Goal: Task Accomplishment & Management: Use online tool/utility

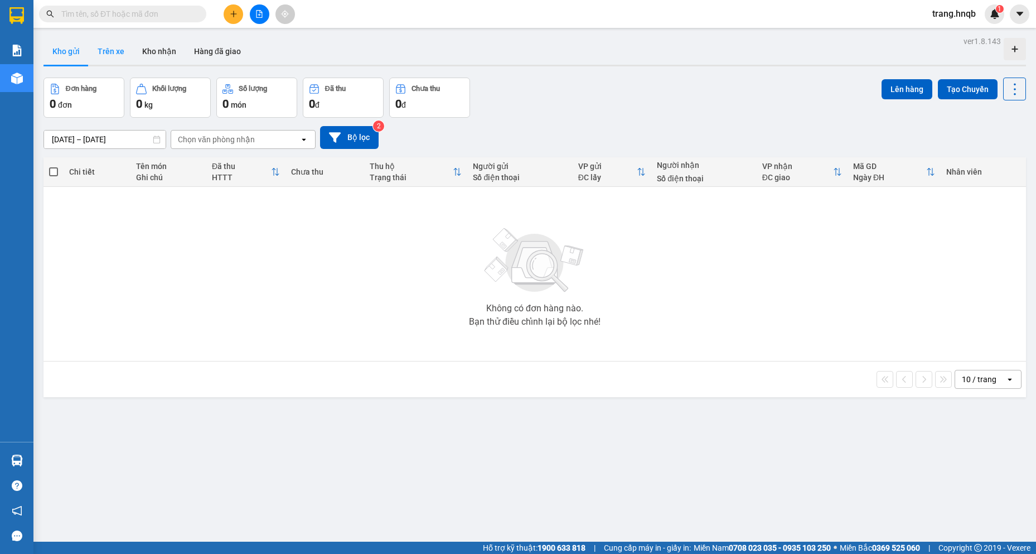
click at [115, 52] on button "Trên xe" at bounding box center [111, 51] width 45 height 27
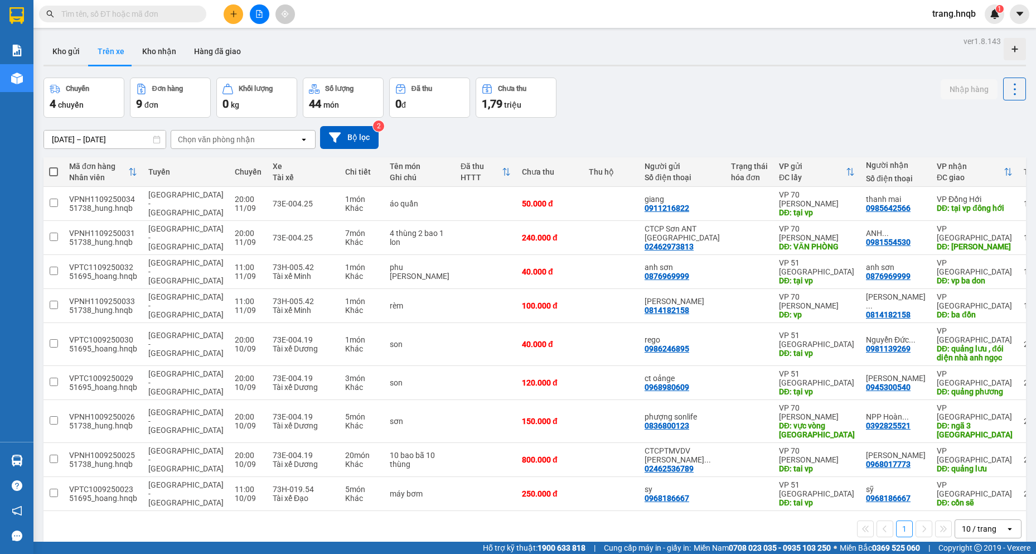
click at [304, 47] on div "Kho gửi Trên xe Kho nhận Hàng đã giao" at bounding box center [535, 53] width 983 height 30
click at [80, 50] on button "Kho gửi" at bounding box center [66, 51] width 45 height 27
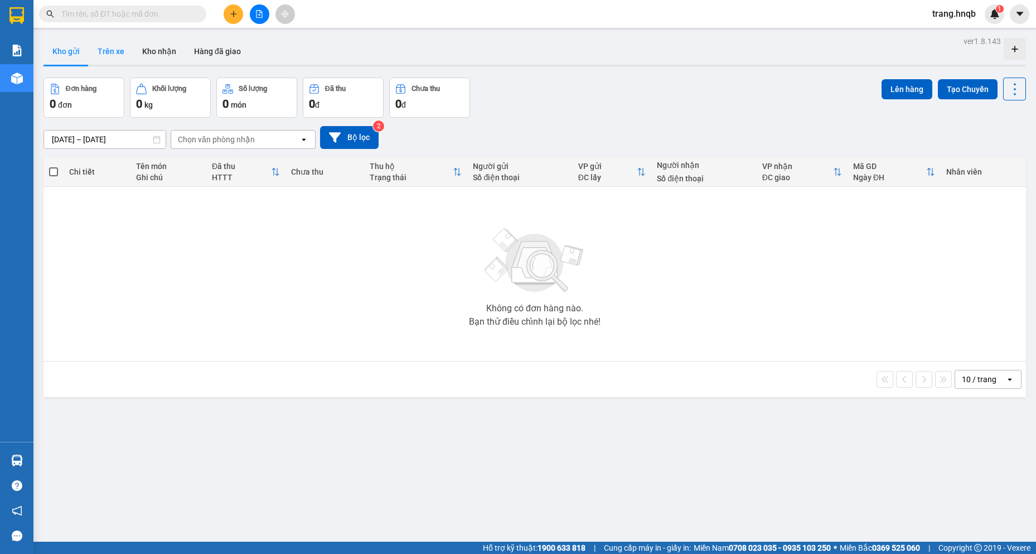
click at [110, 49] on button "Trên xe" at bounding box center [111, 51] width 45 height 27
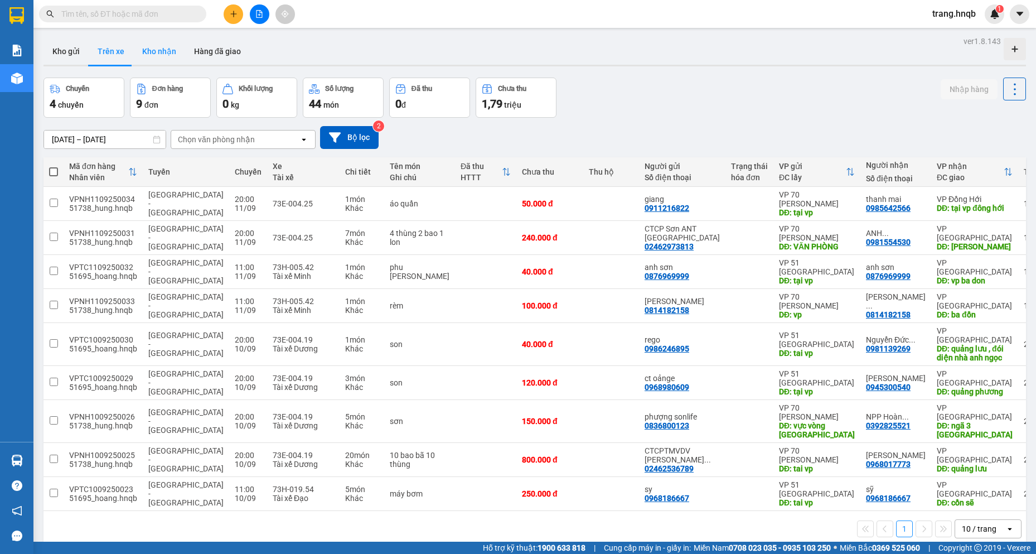
click at [160, 51] on button "Kho nhận" at bounding box center [159, 51] width 52 height 27
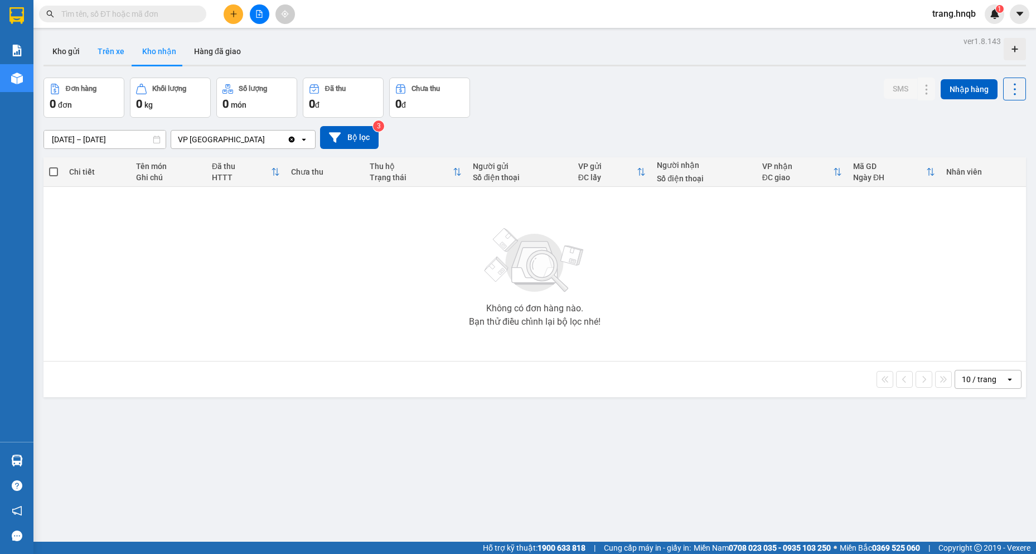
click at [103, 49] on button "Trên xe" at bounding box center [111, 51] width 45 height 27
click at [113, 54] on button "Trên xe" at bounding box center [111, 51] width 45 height 27
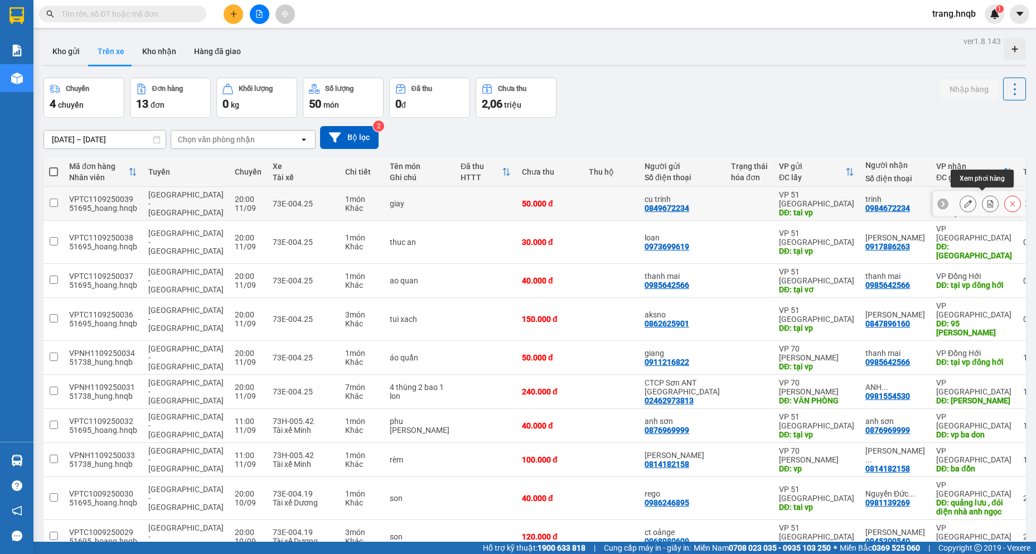
click at [987, 200] on icon at bounding box center [991, 204] width 8 height 8
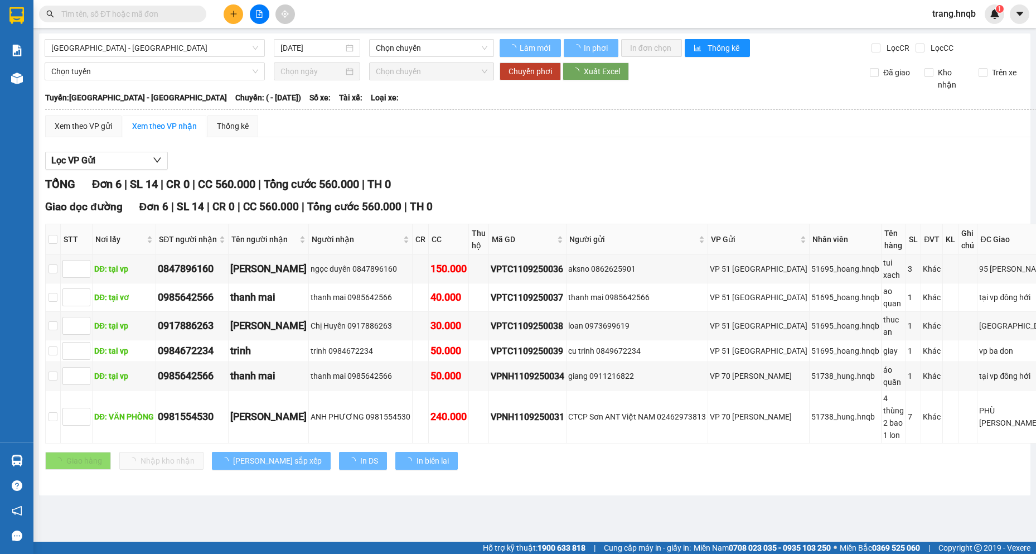
type input "[DATE]"
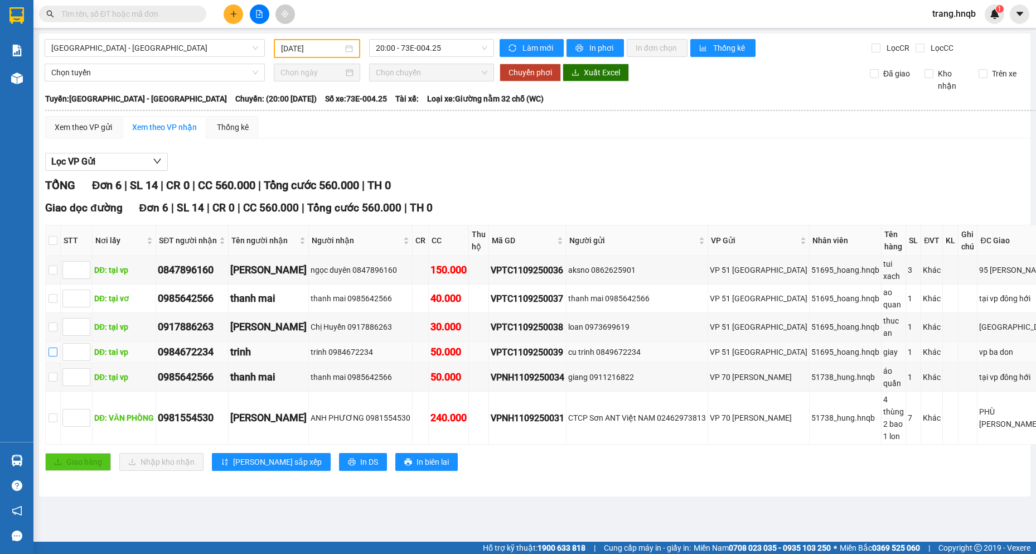
click at [57, 348] on input "checkbox" at bounding box center [53, 352] width 9 height 9
checkbox input "true"
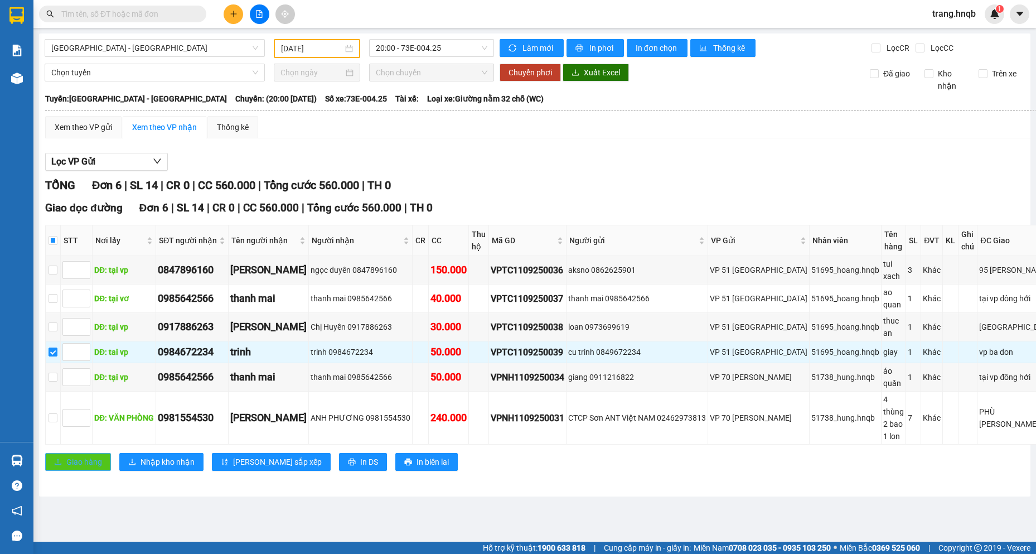
click at [81, 456] on span "Giao hàng" at bounding box center [84, 462] width 36 height 12
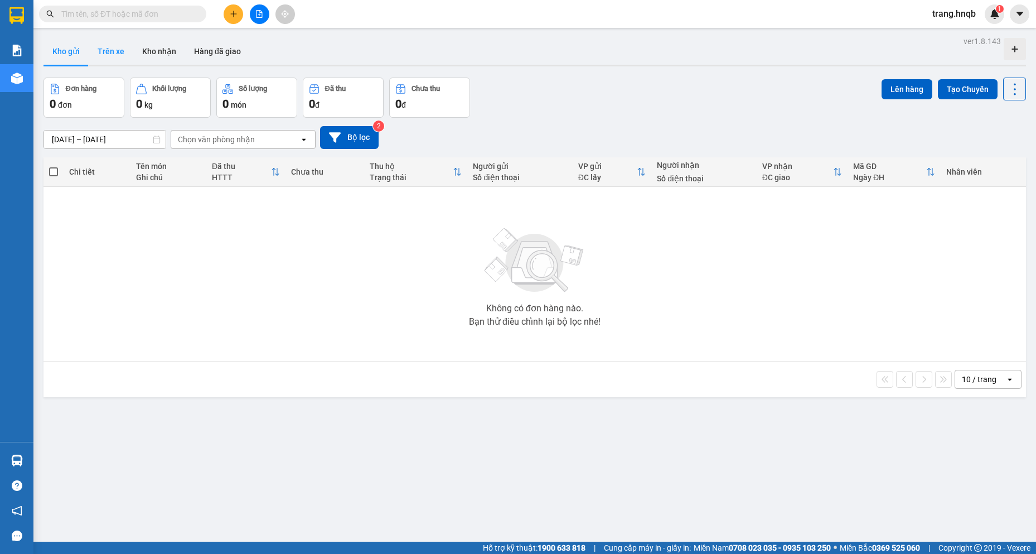
click at [115, 47] on button "Trên xe" at bounding box center [111, 51] width 45 height 27
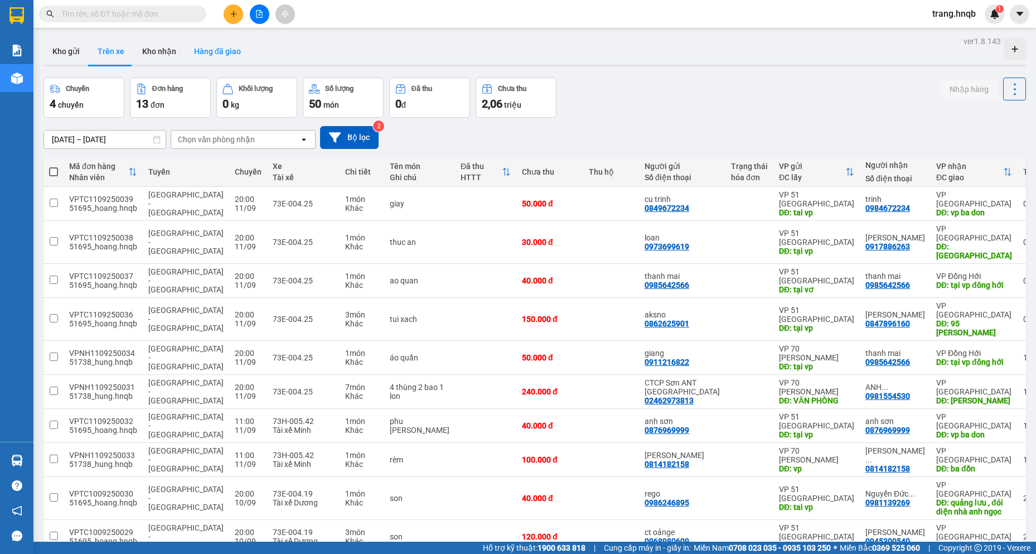
click at [237, 55] on button "Hàng đã giao" at bounding box center [217, 51] width 65 height 27
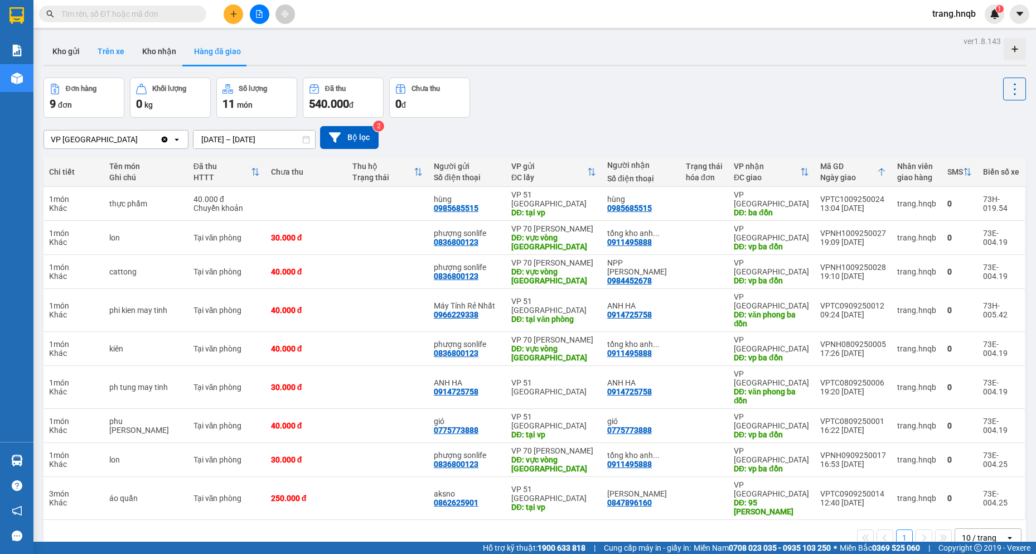
click at [112, 49] on button "Trên xe" at bounding box center [111, 51] width 45 height 27
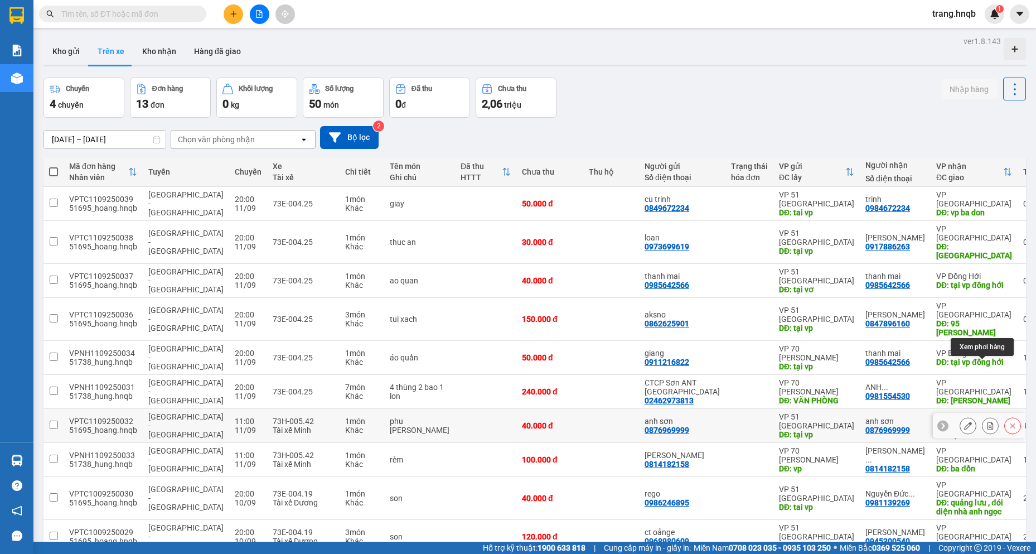
click at [988, 422] on icon at bounding box center [991, 426] width 6 height 8
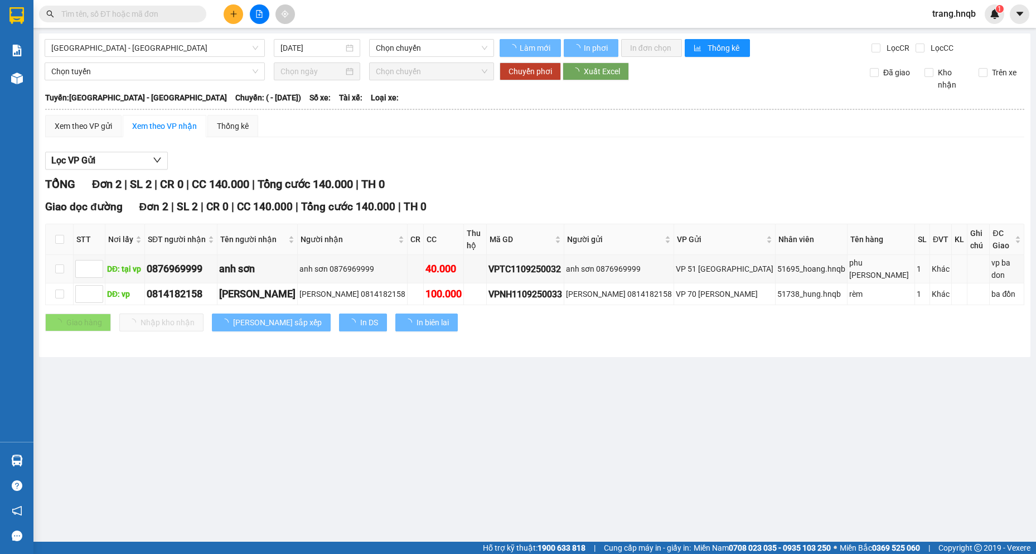
type input "[DATE]"
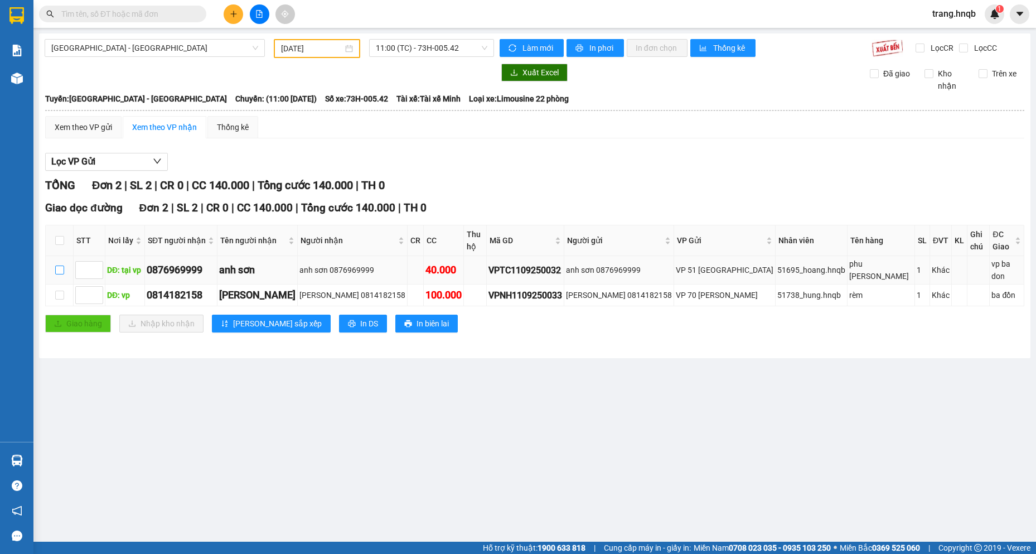
click at [57, 264] on label at bounding box center [59, 270] width 9 height 12
click at [57, 266] on input "checkbox" at bounding box center [59, 270] width 9 height 9
checkbox input "true"
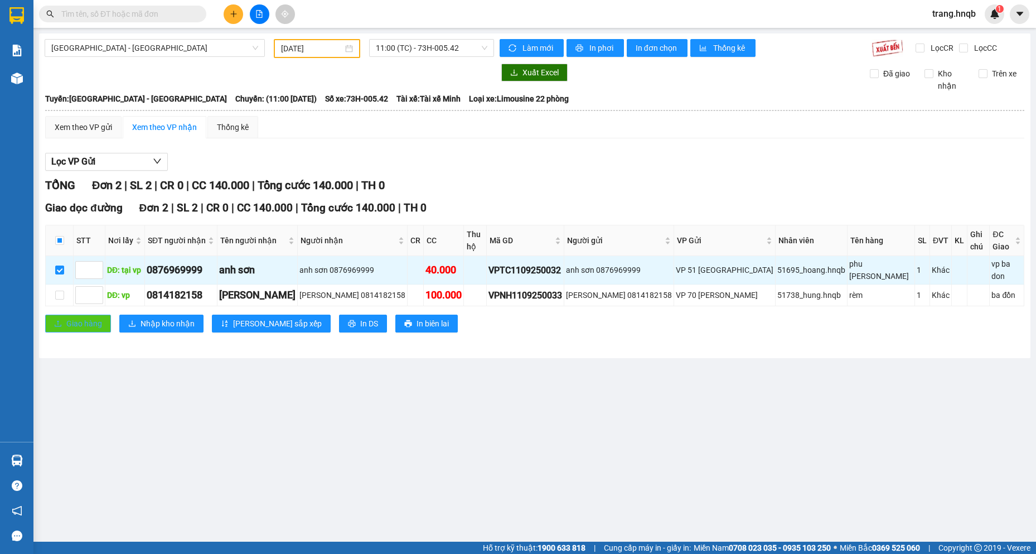
click at [74, 317] on span "Giao hàng" at bounding box center [84, 323] width 36 height 12
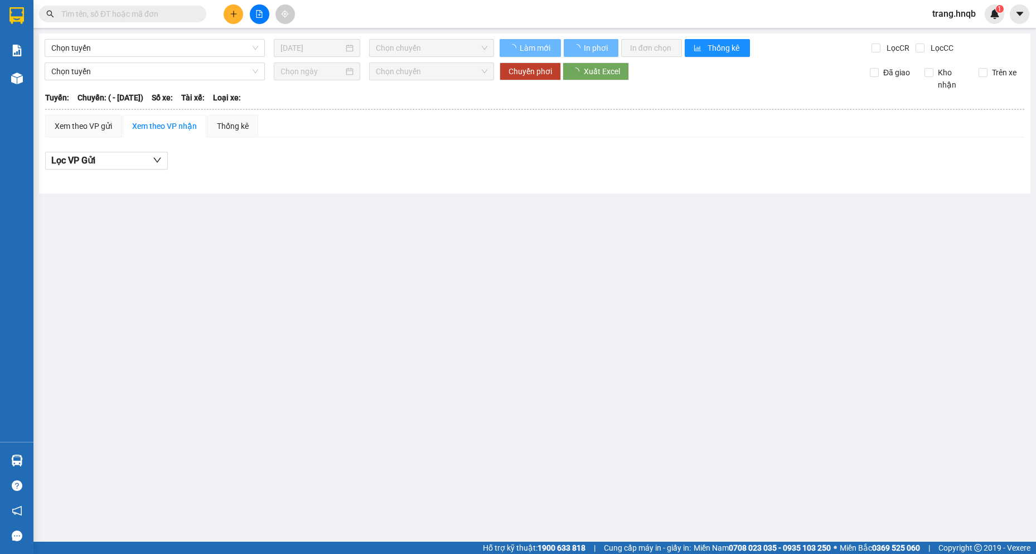
type input "11/09/2025"
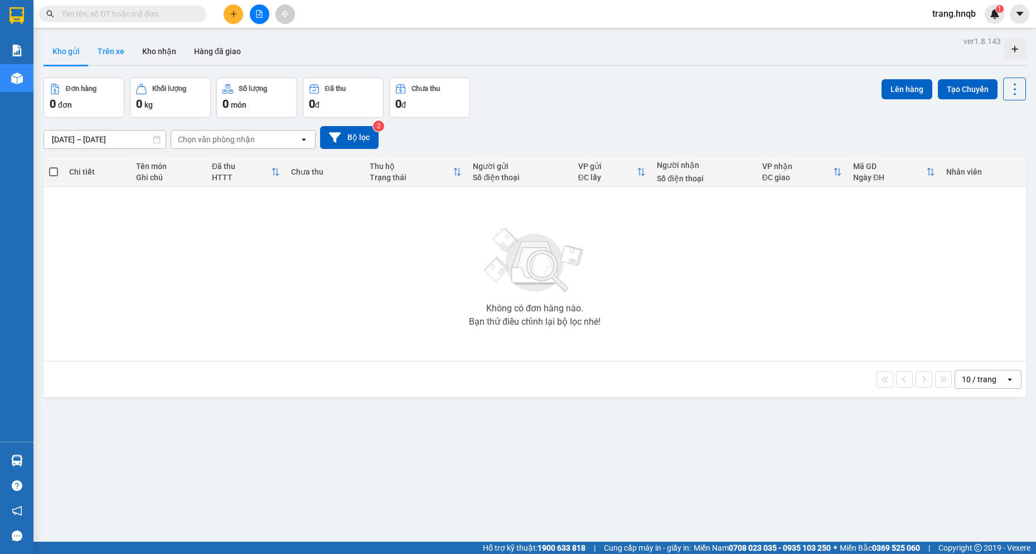
click at [120, 47] on button "Trên xe" at bounding box center [111, 51] width 45 height 27
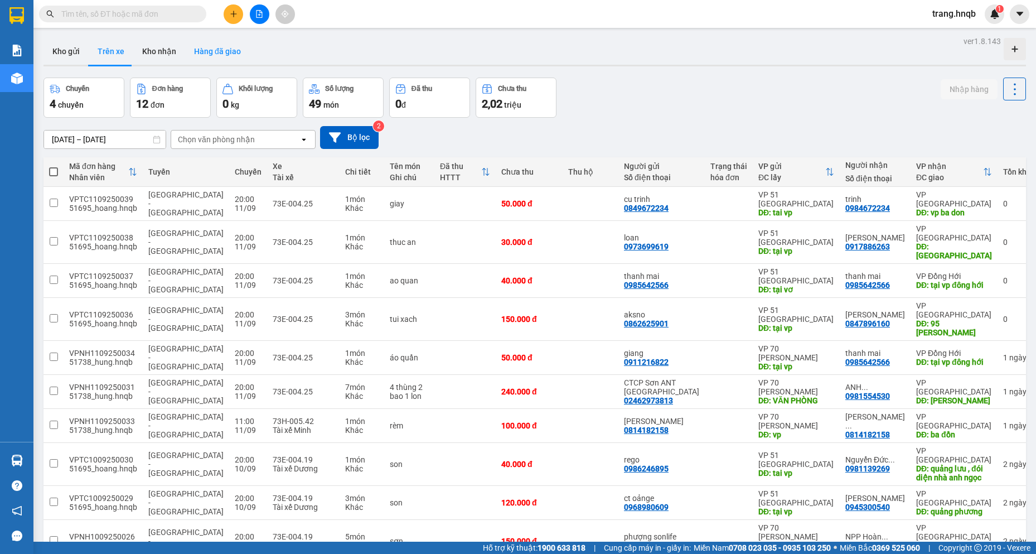
click at [234, 51] on button "Hàng đã giao" at bounding box center [217, 51] width 65 height 27
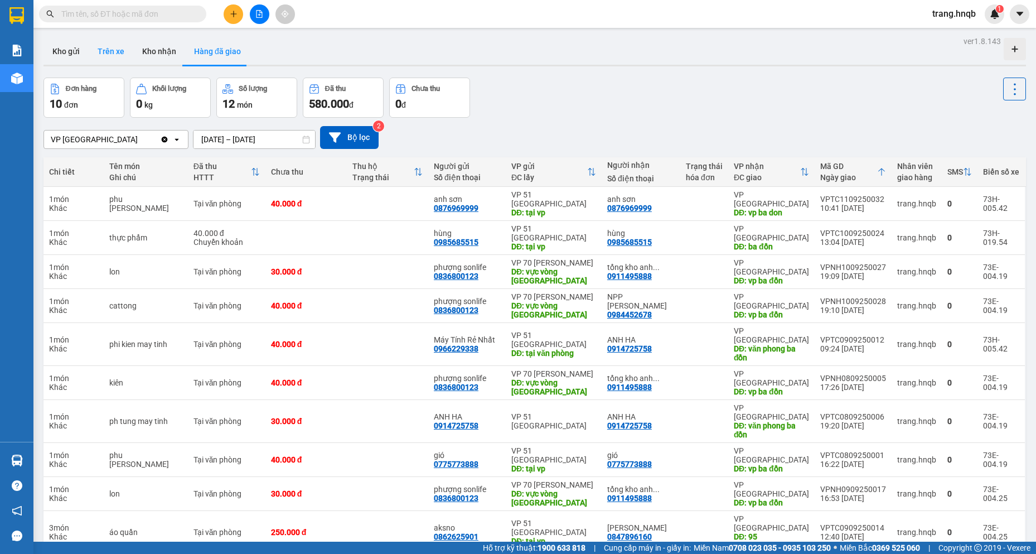
click at [112, 48] on button "Trên xe" at bounding box center [111, 51] width 45 height 27
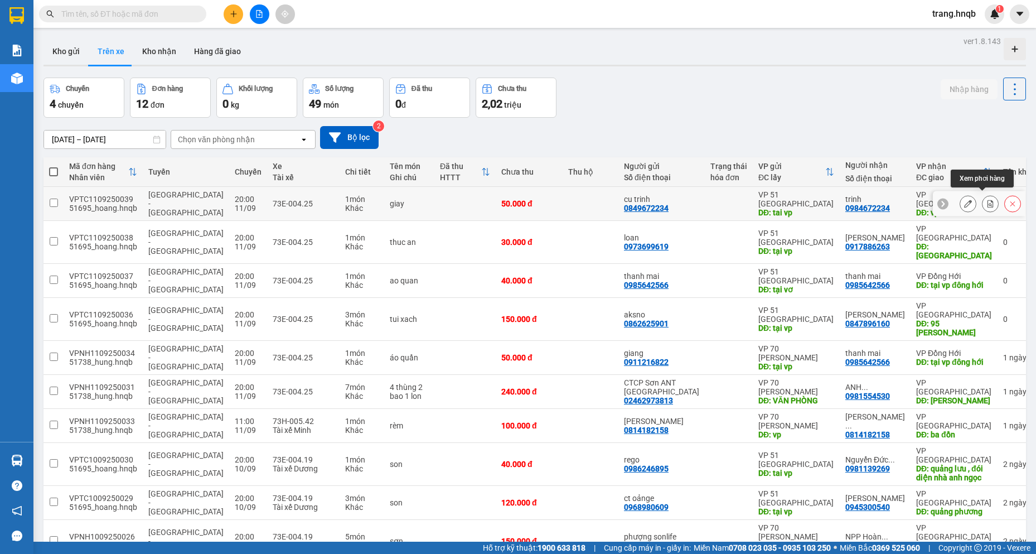
click at [987, 200] on icon at bounding box center [991, 204] width 8 height 8
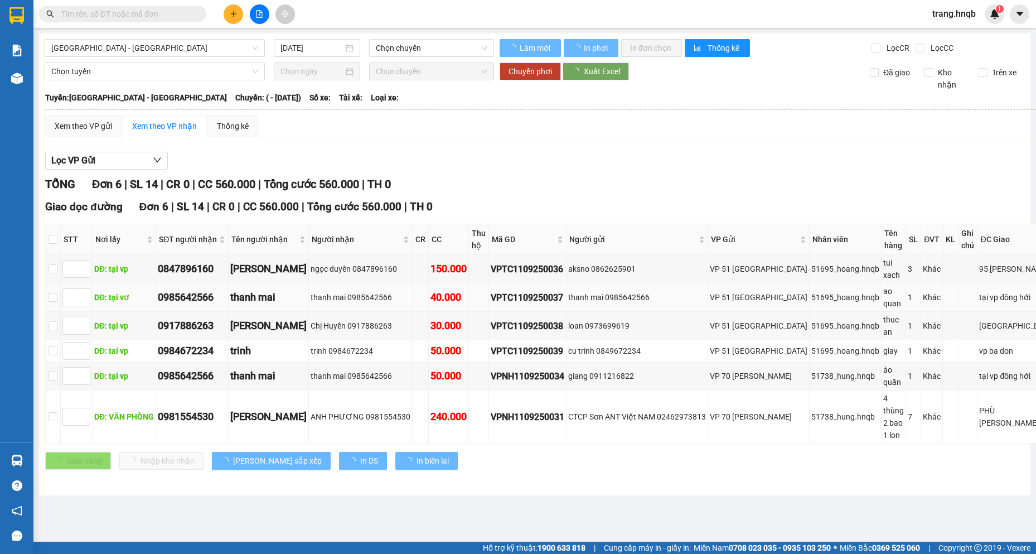
type input "[DATE]"
